Goal: Navigation & Orientation: Understand site structure

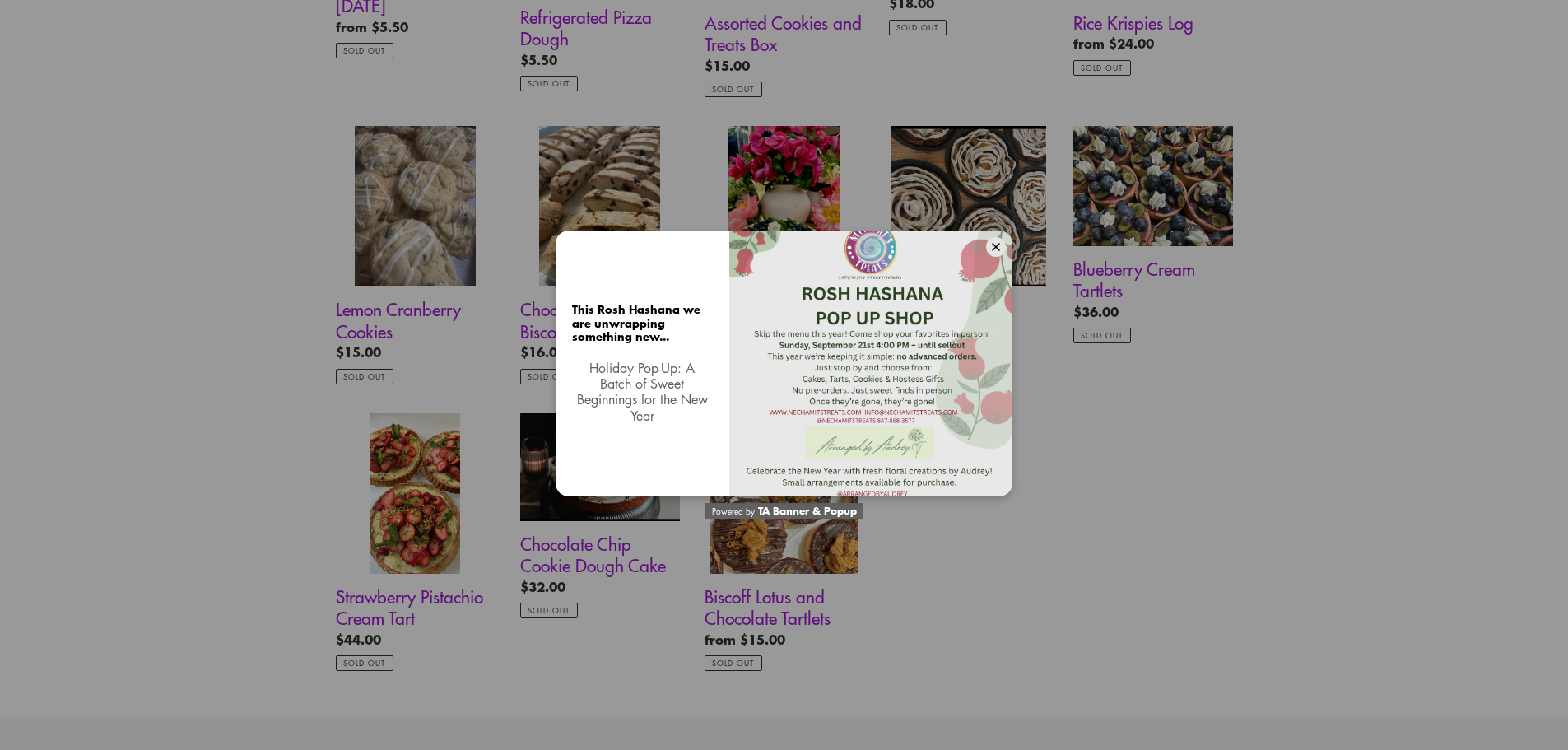
scroll to position [1155, 0]
click at [1001, 244] on button at bounding box center [996, 247] width 19 height 19
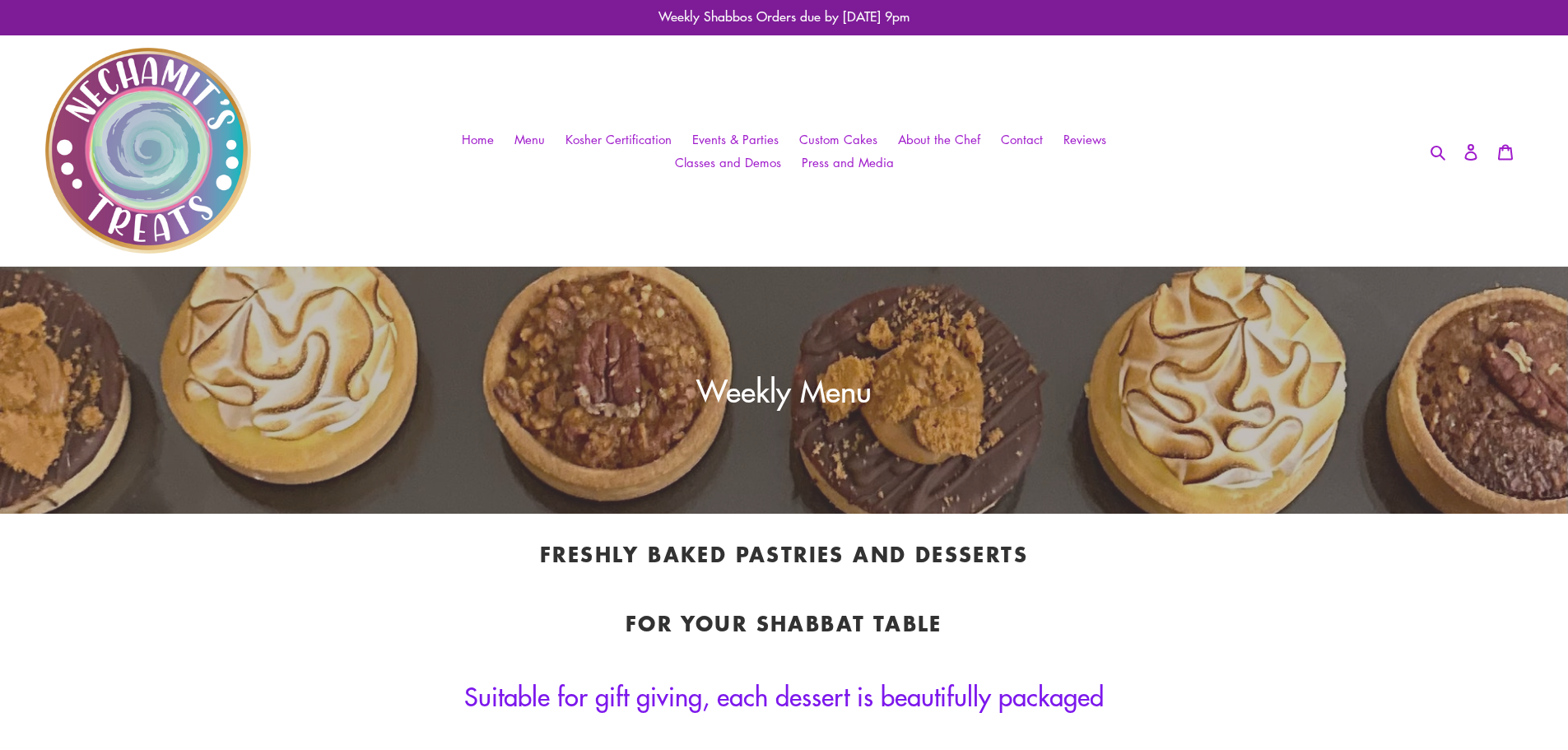
scroll to position [0, 0]
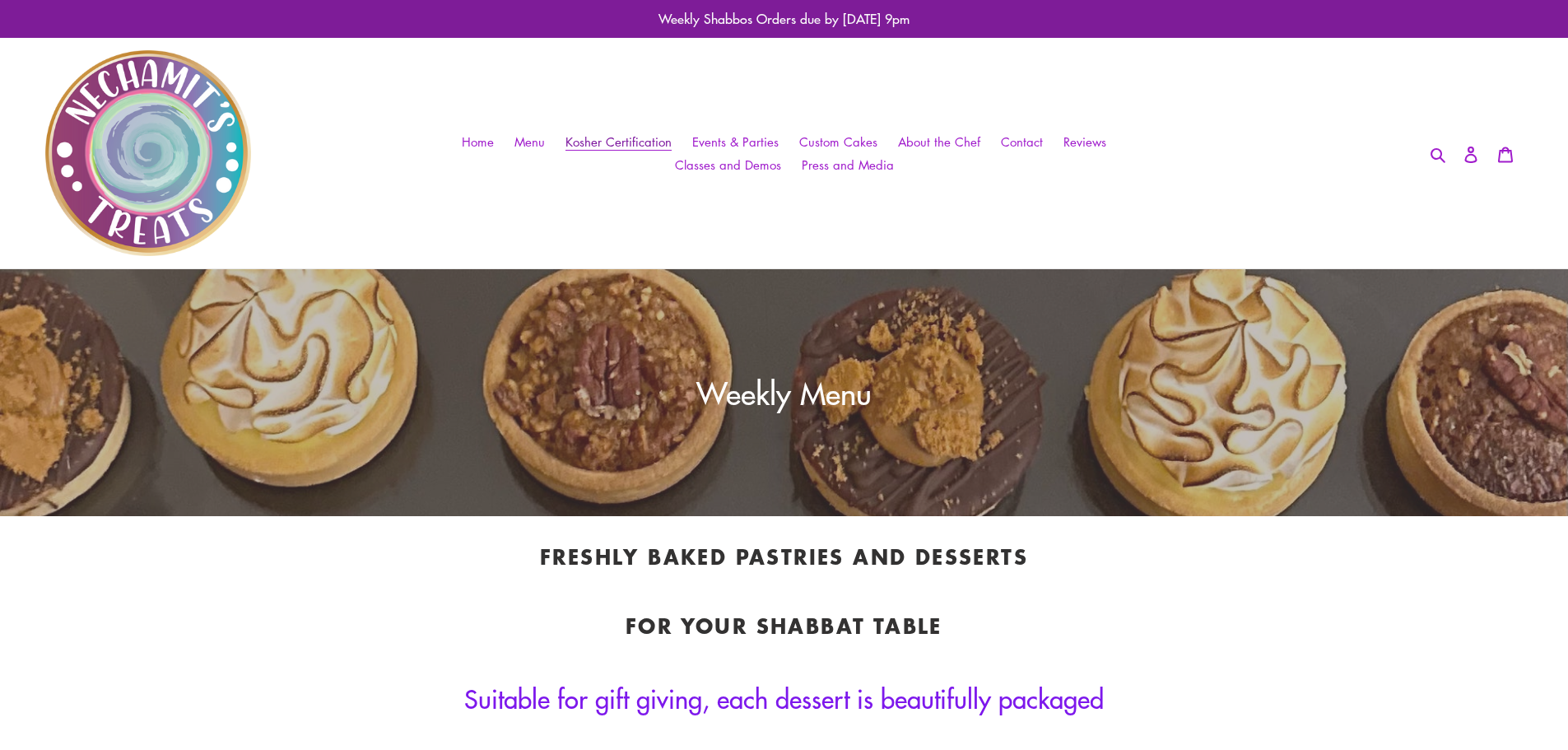
click at [634, 138] on span "Kosher Certification" at bounding box center [619, 142] width 107 height 17
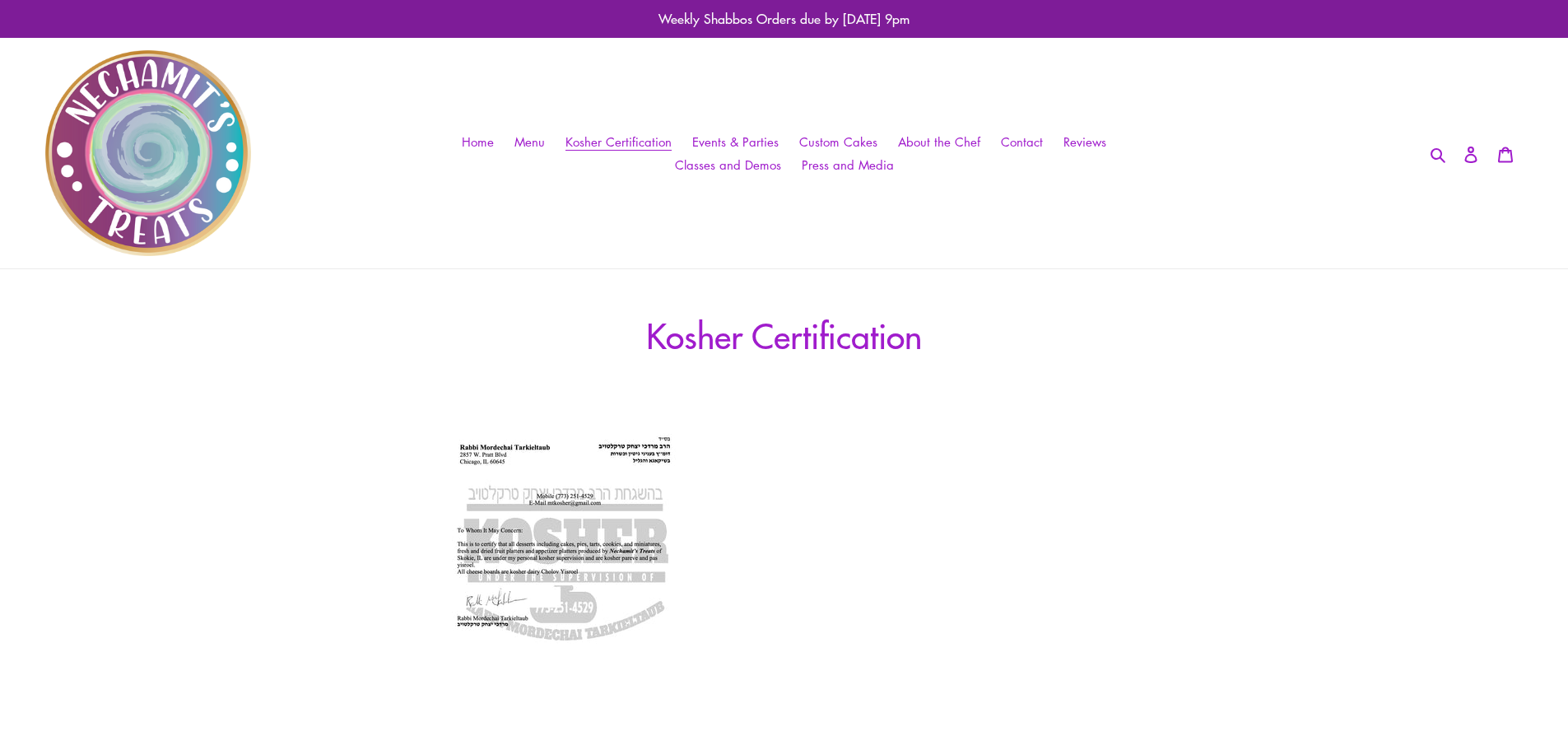
click at [530, 533] on img at bounding box center [565, 598] width 305 height 395
click at [606, 493] on img at bounding box center [565, 598] width 305 height 395
click at [491, 140] on span "Home" at bounding box center [477, 142] width 32 height 17
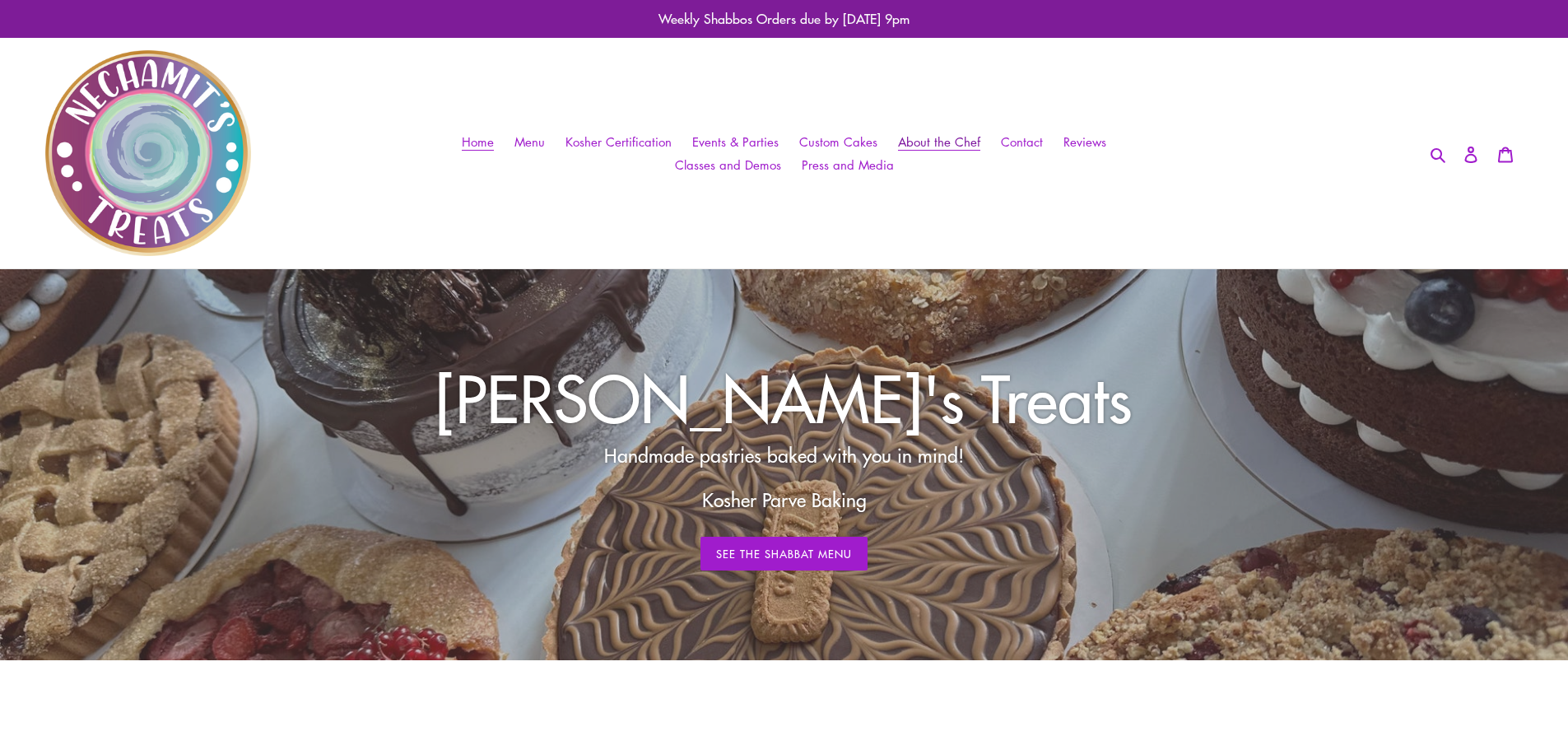
click at [938, 145] on span "About the Chef" at bounding box center [938, 142] width 82 height 17
drag, startPoint x: 370, startPoint y: 147, endPoint x: 359, endPoint y: 141, distance: 12.5
click at [369, 146] on h1 at bounding box center [231, 153] width 370 height 205
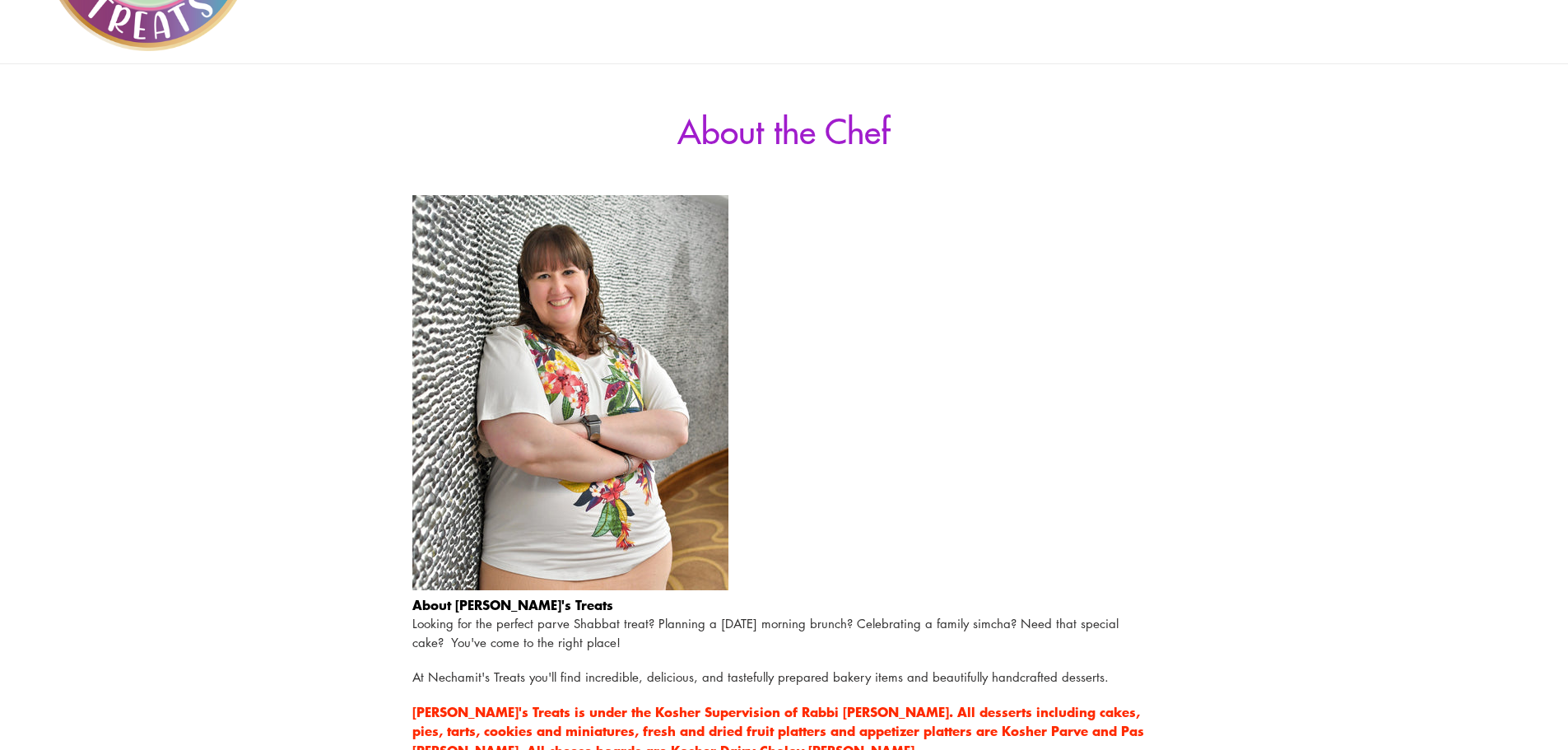
scroll to position [150, 0]
